Goal: Task Accomplishment & Management: Manage account settings

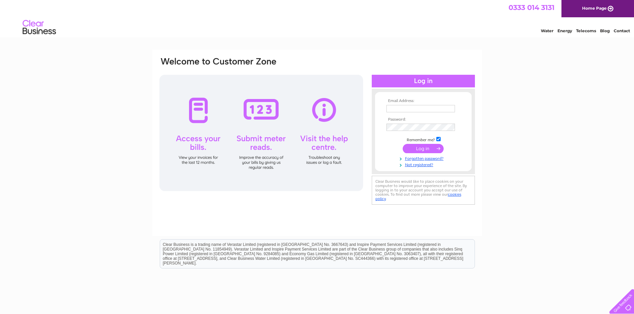
type input "[EMAIL_ADDRESS][DOMAIN_NAME]"
click at [419, 148] on input "submit" at bounding box center [423, 148] width 41 height 9
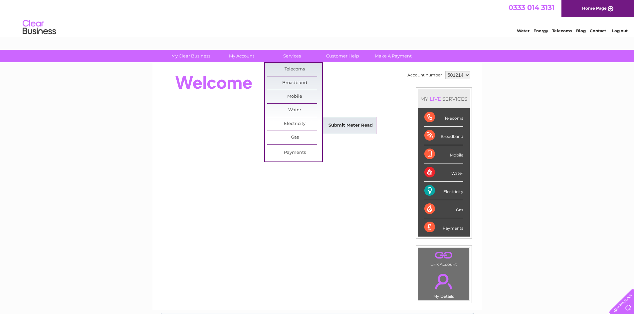
click at [335, 121] on link "Submit Meter Read" at bounding box center [350, 125] width 55 height 13
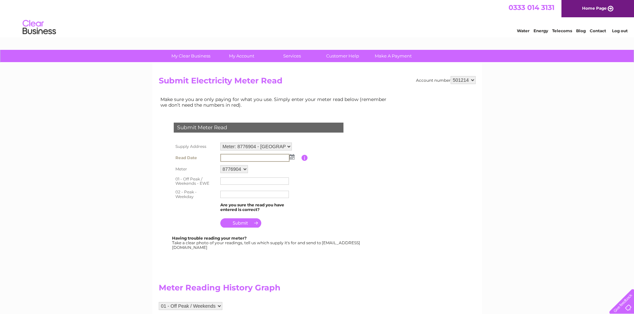
click at [264, 157] on input "text" at bounding box center [254, 158] width 69 height 8
click at [288, 158] on input "text" at bounding box center [254, 158] width 69 height 8
click at [292, 157] on img at bounding box center [291, 156] width 5 height 5
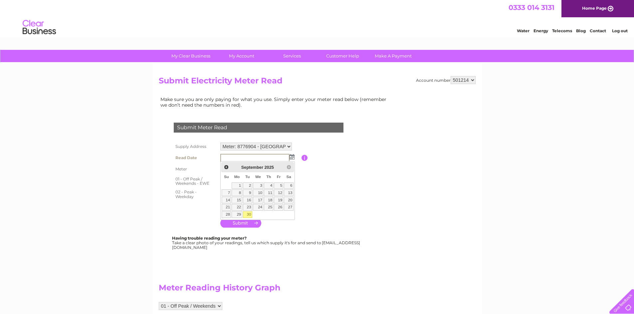
click at [249, 214] on link "30" at bounding box center [247, 215] width 9 height 7
type input "2025/09/30"
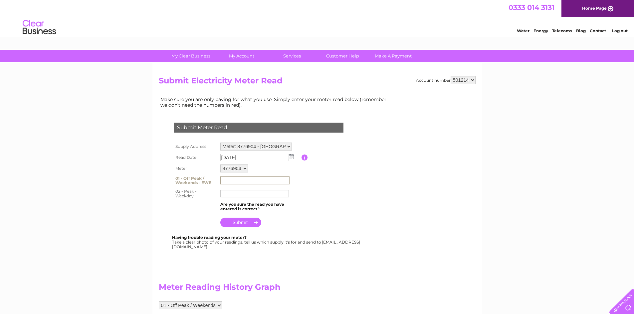
click at [261, 181] on input "text" at bounding box center [254, 181] width 69 height 8
type input "127692"
click at [241, 196] on input "text" at bounding box center [254, 194] width 69 height 8
type input "716121"
click at [241, 221] on input "submit" at bounding box center [240, 222] width 41 height 9
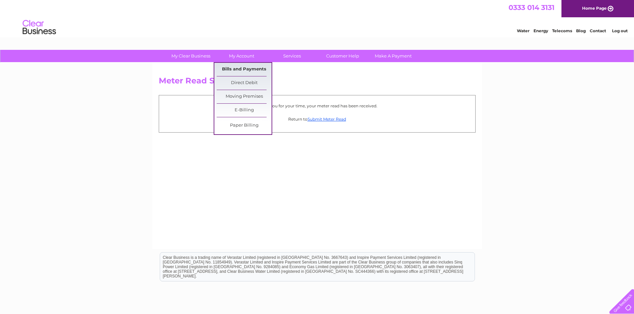
click at [246, 67] on link "Bills and Payments" at bounding box center [244, 69] width 55 height 13
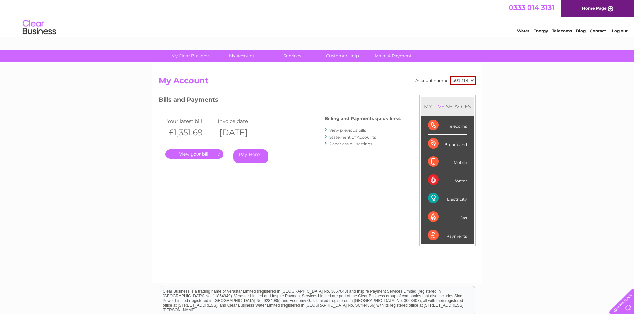
click at [342, 129] on link "View previous bills" at bounding box center [347, 130] width 37 height 5
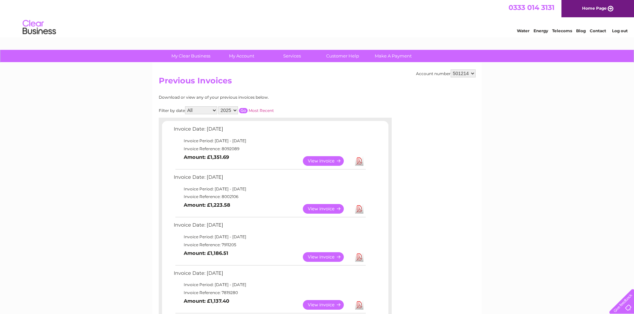
click at [326, 207] on link "View" at bounding box center [327, 209] width 49 height 10
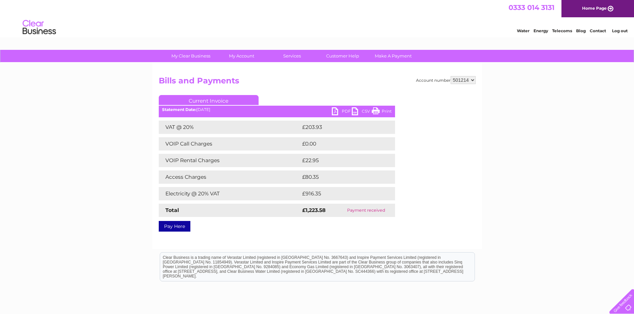
drag, startPoint x: 384, startPoint y: 110, endPoint x: 492, endPoint y: 18, distance: 141.4
click at [384, 110] on link "Print" at bounding box center [382, 112] width 20 height 10
click at [473, 81] on select "501214 909405" at bounding box center [462, 80] width 25 height 8
select select "909405"
click at [450, 76] on select "501214 909405" at bounding box center [462, 80] width 25 height 8
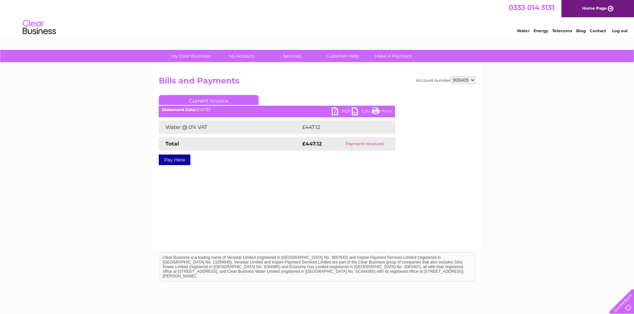
click at [386, 110] on link "Print" at bounding box center [382, 112] width 20 height 10
click at [343, 110] on link "PDF" at bounding box center [342, 112] width 20 height 10
